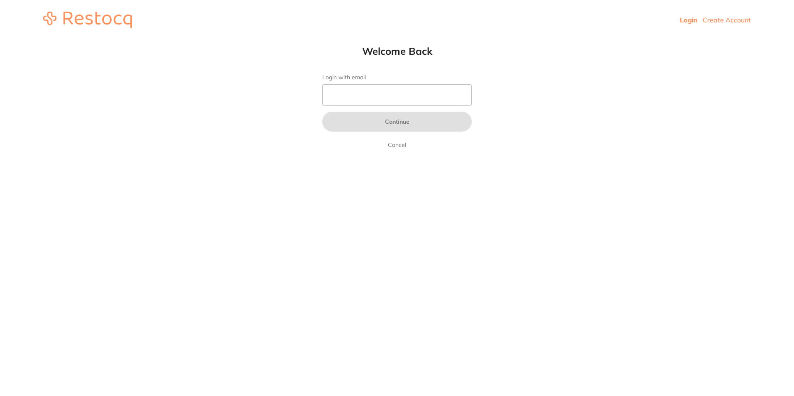
click at [382, 96] on input "Login with email" at bounding box center [396, 95] width 149 height 22
type input "[EMAIL_ADDRESS][DOMAIN_NAME]"
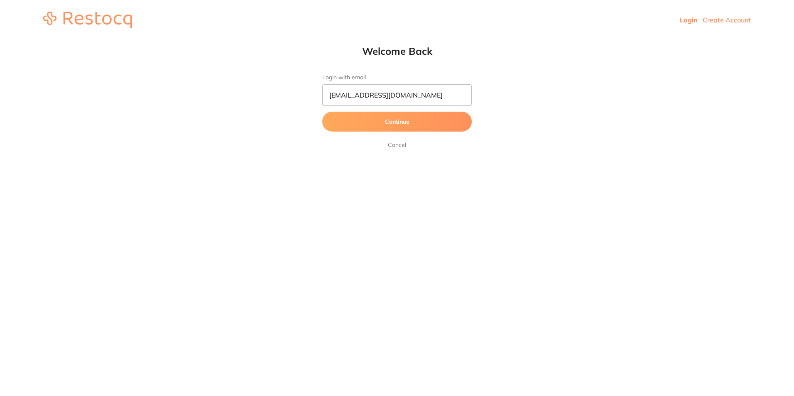
click at [387, 127] on button "Continue" at bounding box center [396, 122] width 149 height 20
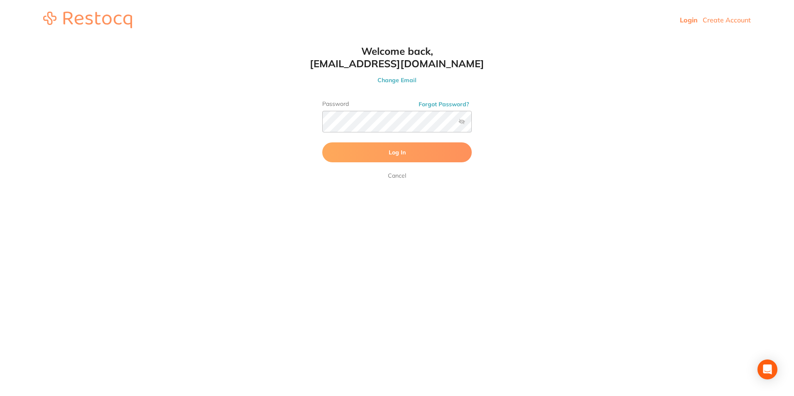
click at [395, 154] on span "Log In" at bounding box center [397, 152] width 17 height 7
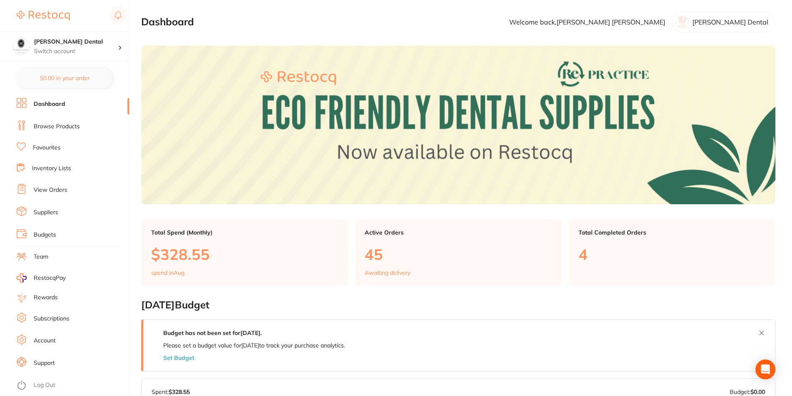
click at [36, 125] on link "Browse Products" at bounding box center [57, 127] width 46 height 8
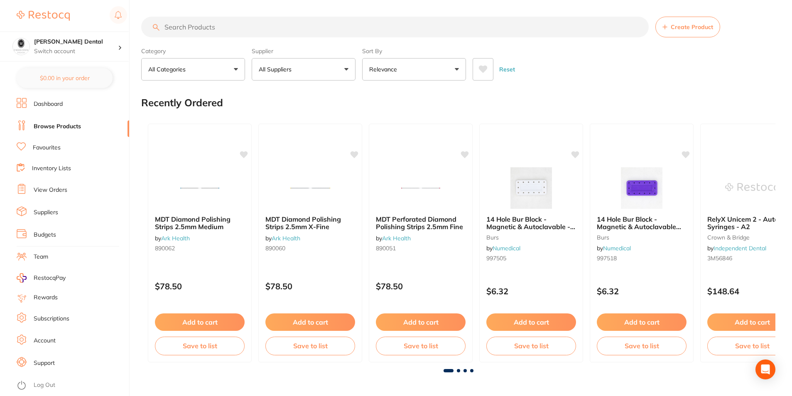
click at [292, 28] on input "search" at bounding box center [394, 27] width 507 height 21
type input "roeko"
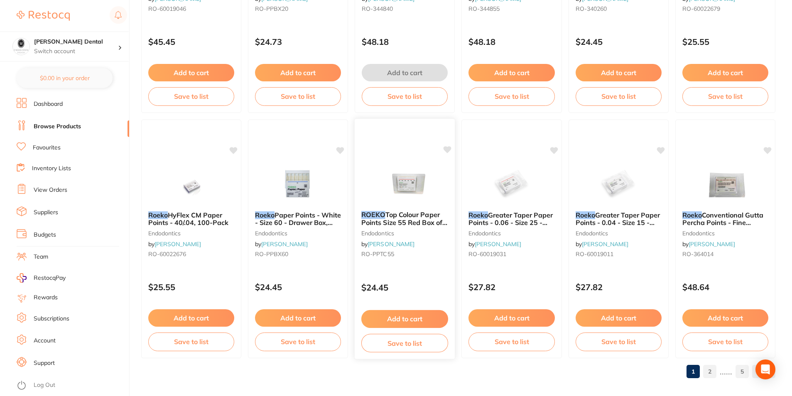
scroll to position [1966, 0]
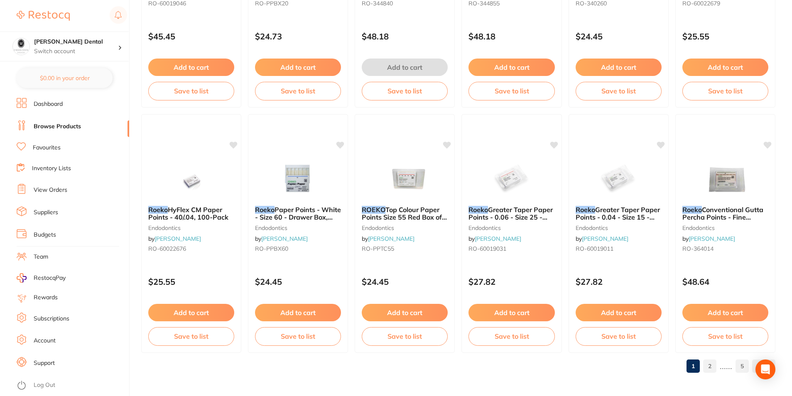
click at [712, 367] on link "2" at bounding box center [709, 366] width 13 height 17
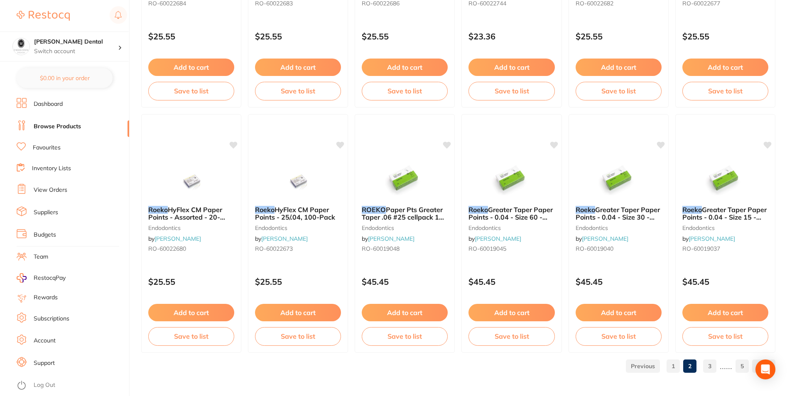
click at [711, 366] on link "3" at bounding box center [709, 366] width 13 height 17
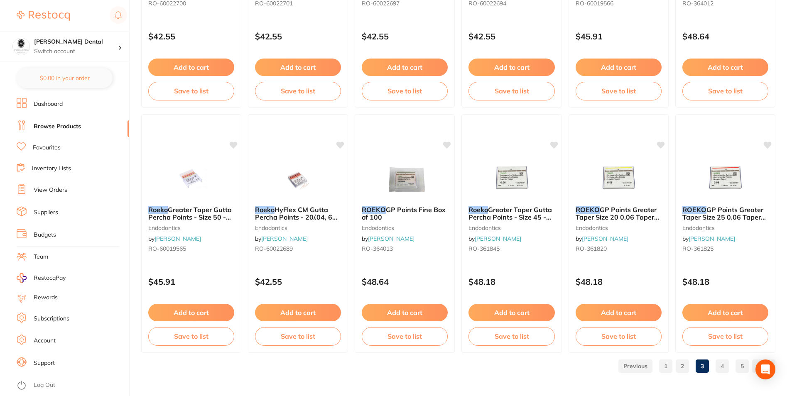
click at [726, 366] on link "4" at bounding box center [722, 366] width 13 height 17
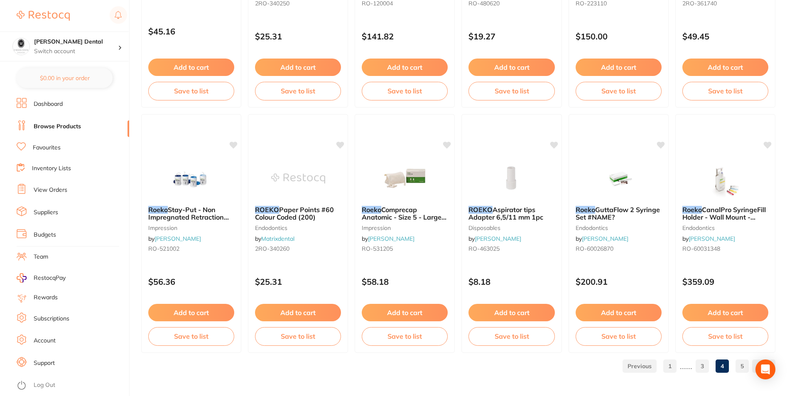
click at [745, 367] on link "5" at bounding box center [741, 366] width 13 height 17
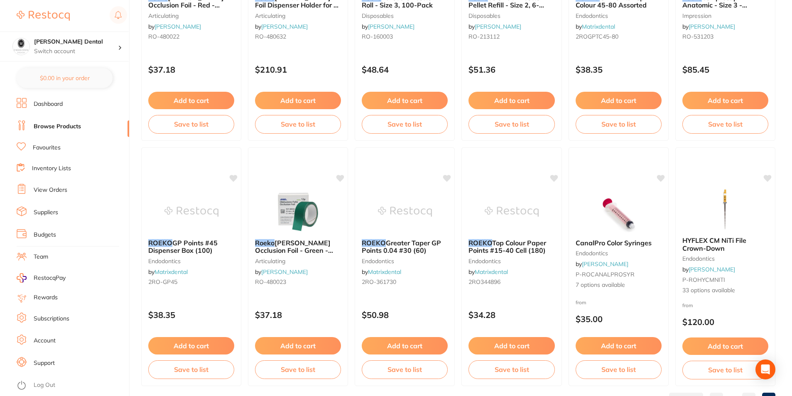
scroll to position [739, 0]
